Goal: Information Seeking & Learning: Learn about a topic

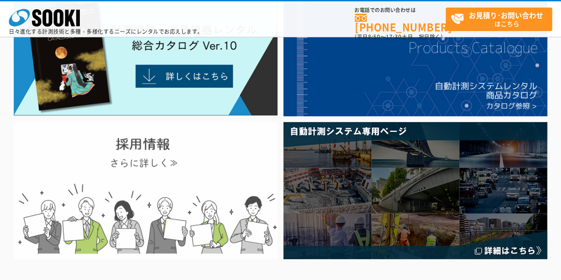
scroll to position [44, 0]
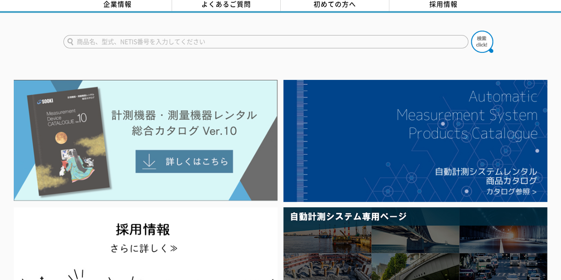
click at [172, 152] on img at bounding box center [146, 140] width 264 height 121
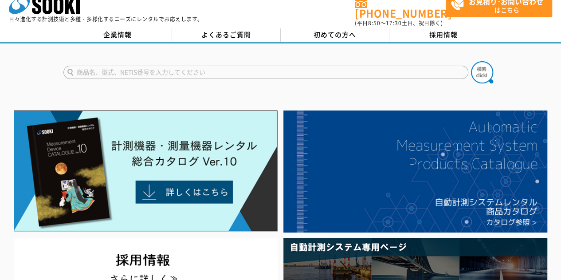
scroll to position [0, 0]
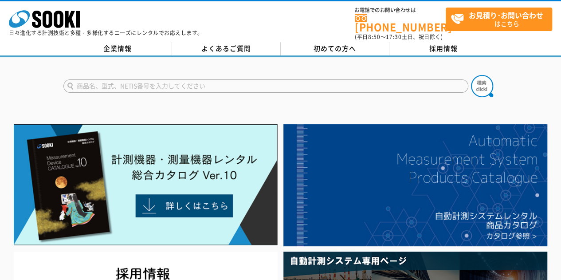
click at [151, 81] on input "text" at bounding box center [265, 85] width 405 height 13
type input "t"
type input "ﾄﾗｯｸｽｹｰﾙ"
click at [486, 84] on img at bounding box center [482, 86] width 22 height 22
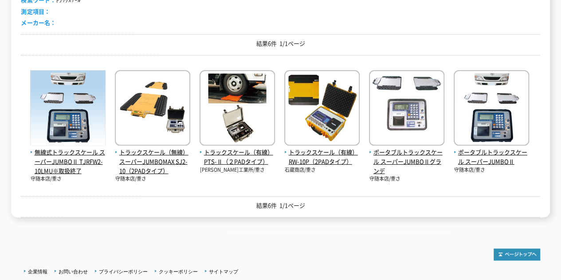
scroll to position [222, 0]
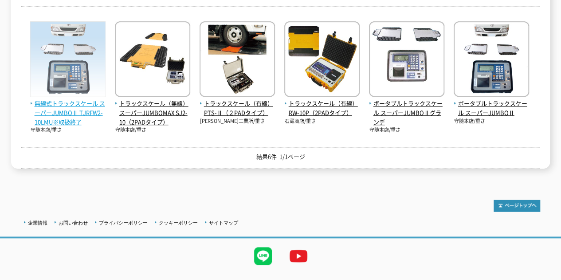
click at [76, 109] on span "無線式トラックスケール スーパーJUMBOⅡ TJRFW2-10LMU※取扱終了" at bounding box center [67, 112] width 75 height 27
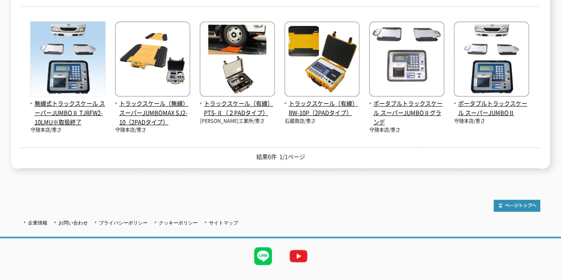
scroll to position [133, 0]
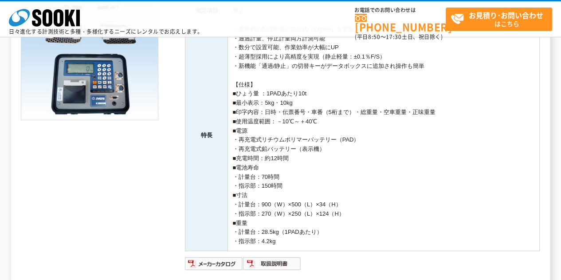
scroll to position [177, 0]
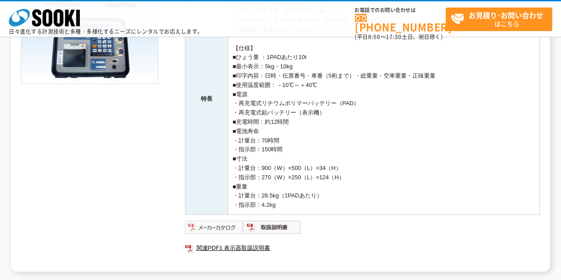
click at [207, 225] on img at bounding box center [214, 227] width 58 height 14
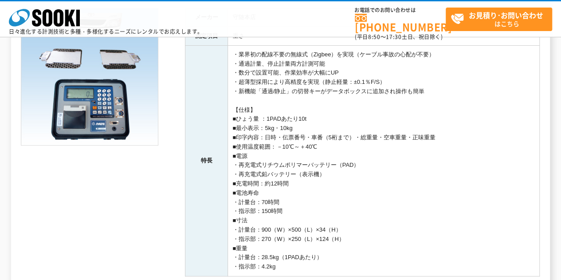
scroll to position [0, 0]
